Goal: Transaction & Acquisition: Purchase product/service

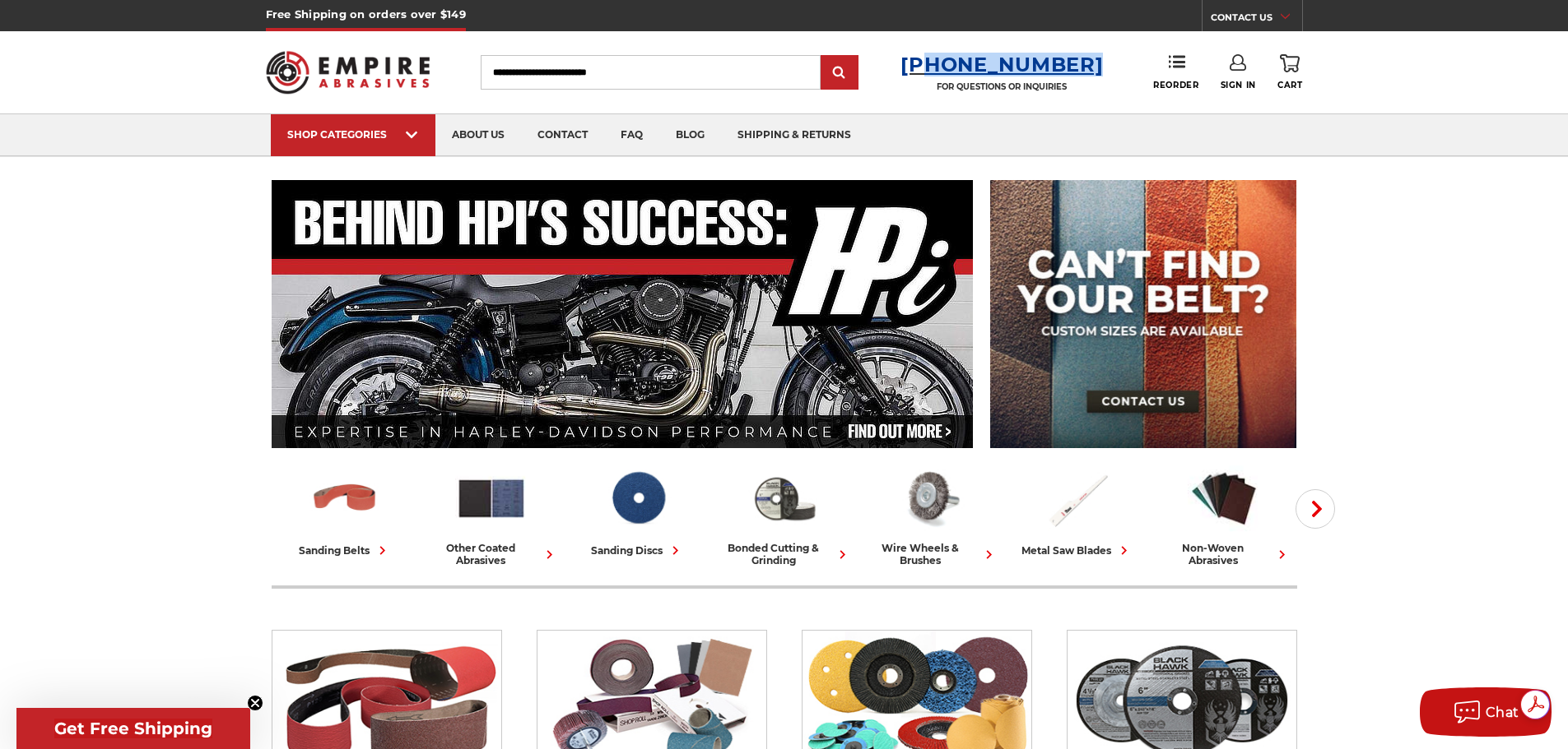
drag, startPoint x: 1070, startPoint y: 65, endPoint x: 940, endPoint y: 73, distance: 130.2
click at [940, 73] on div "Toggle menu Menu Search 1-800-816-3824 FOR QUESTIONS OR INQUIRIES Phone Reorder…" at bounding box center [784, 73] width 1037 height 82
copy h3 "[PHONE_NUMBER]"
click at [1274, 20] on link "CONTACT US" at bounding box center [1257, 20] width 91 height 23
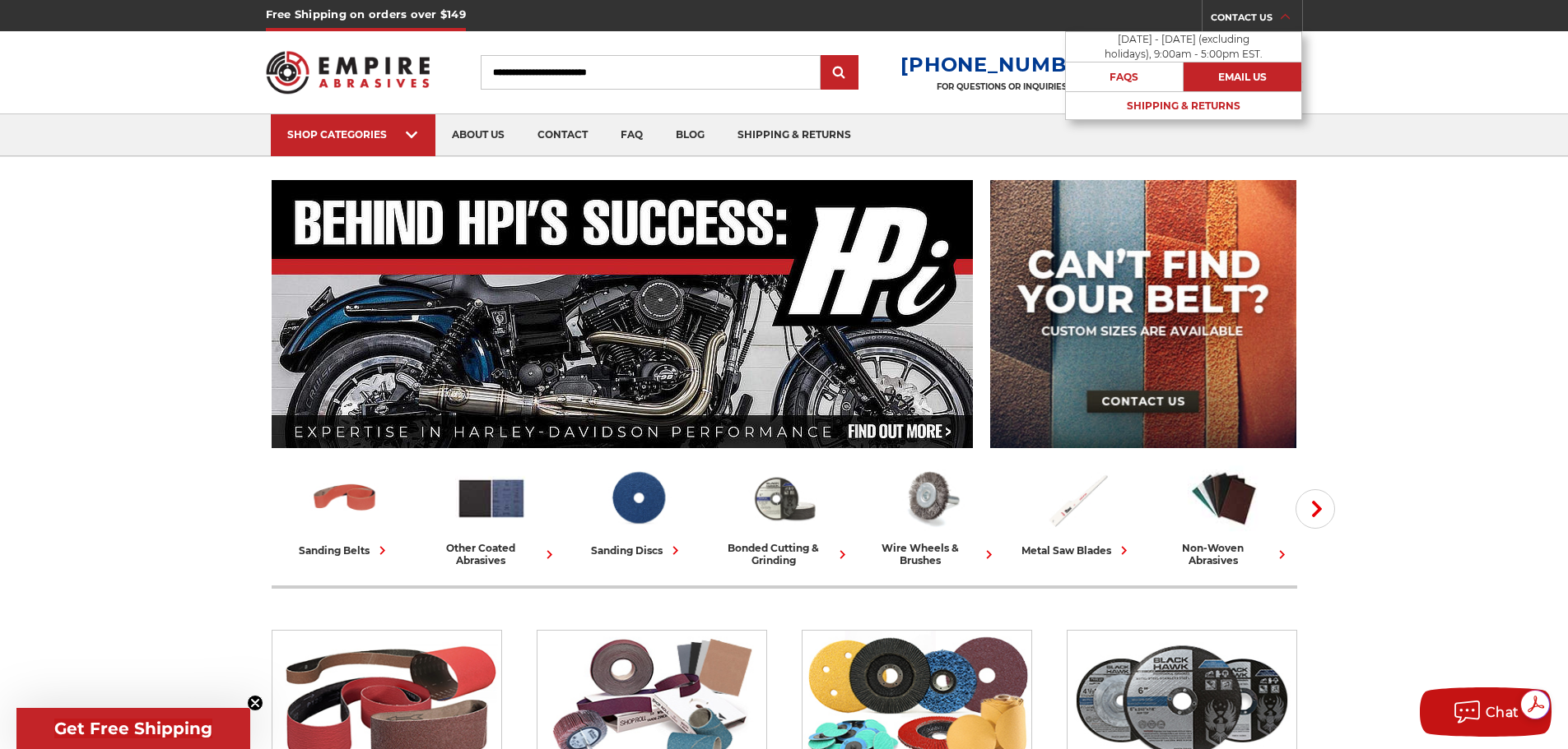
click at [1224, 77] on link "Email Us" at bounding box center [1242, 77] width 117 height 29
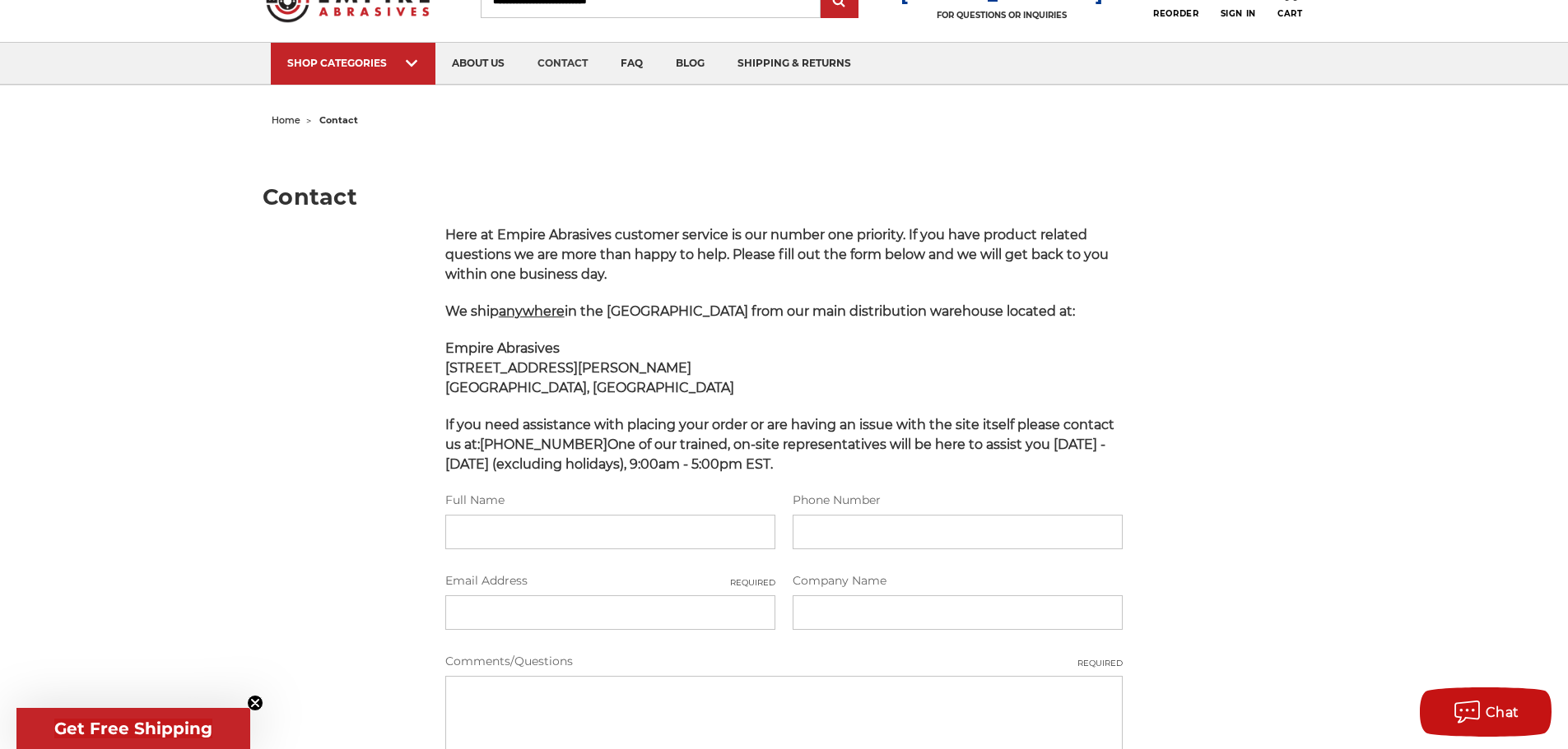
scroll to position [71, 0]
drag, startPoint x: 454, startPoint y: 365, endPoint x: 588, endPoint y: 365, distance: 134.0
click at [588, 365] on p "Empire Abrasives 85 B Hoffman Lane Islandia, NY 11749" at bounding box center [784, 369] width 679 height 59
copy strong "85 B Hoffman Lane"
drag, startPoint x: 429, startPoint y: 396, endPoint x: 565, endPoint y: 384, distance: 136.5
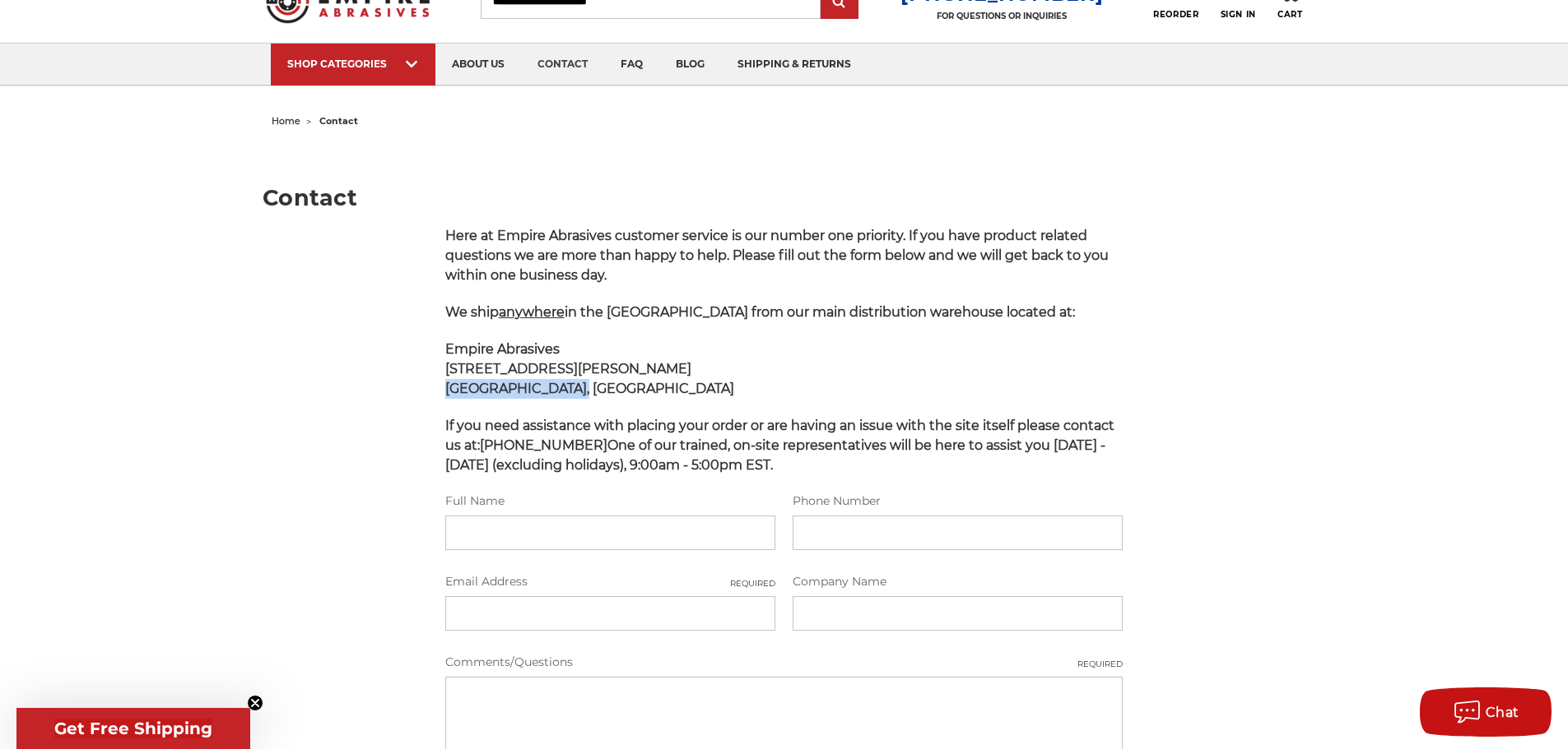
click at [565, 384] on main "Contact Here at Empire Abrasives customer service is our number one priority. I…" at bounding box center [784, 545] width 1043 height 822
copy strong "Islandia, NY 11749"
